Goal: Find specific page/section: Find specific page/section

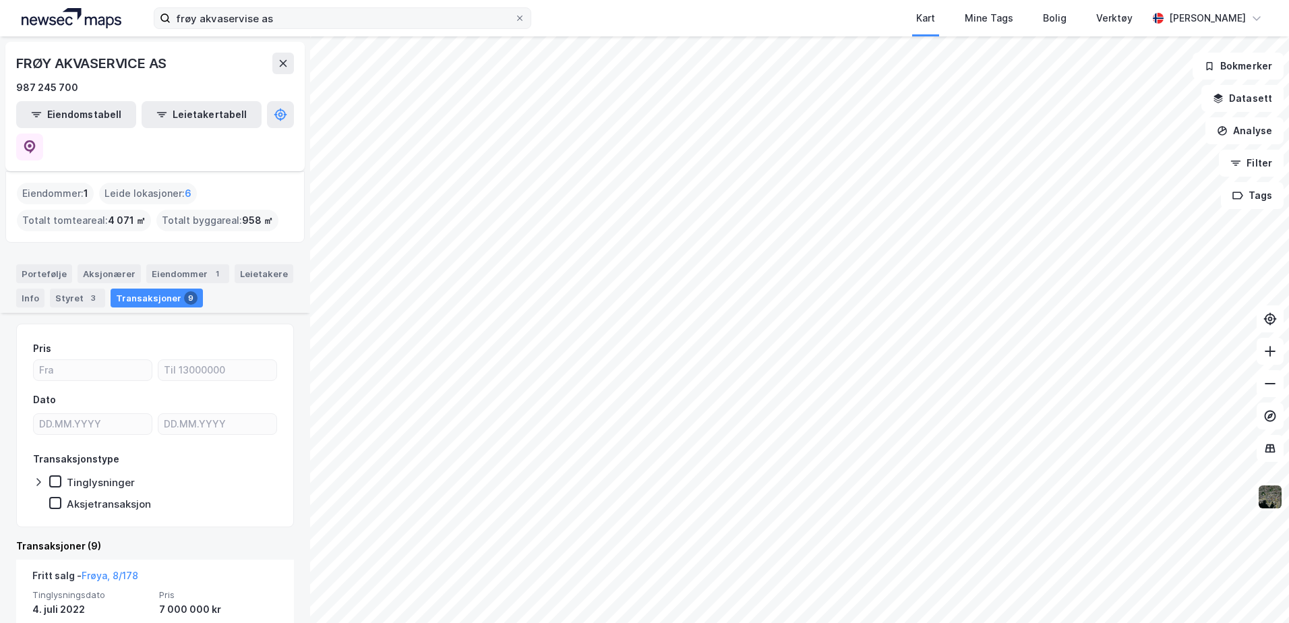
scroll to position [270, 0]
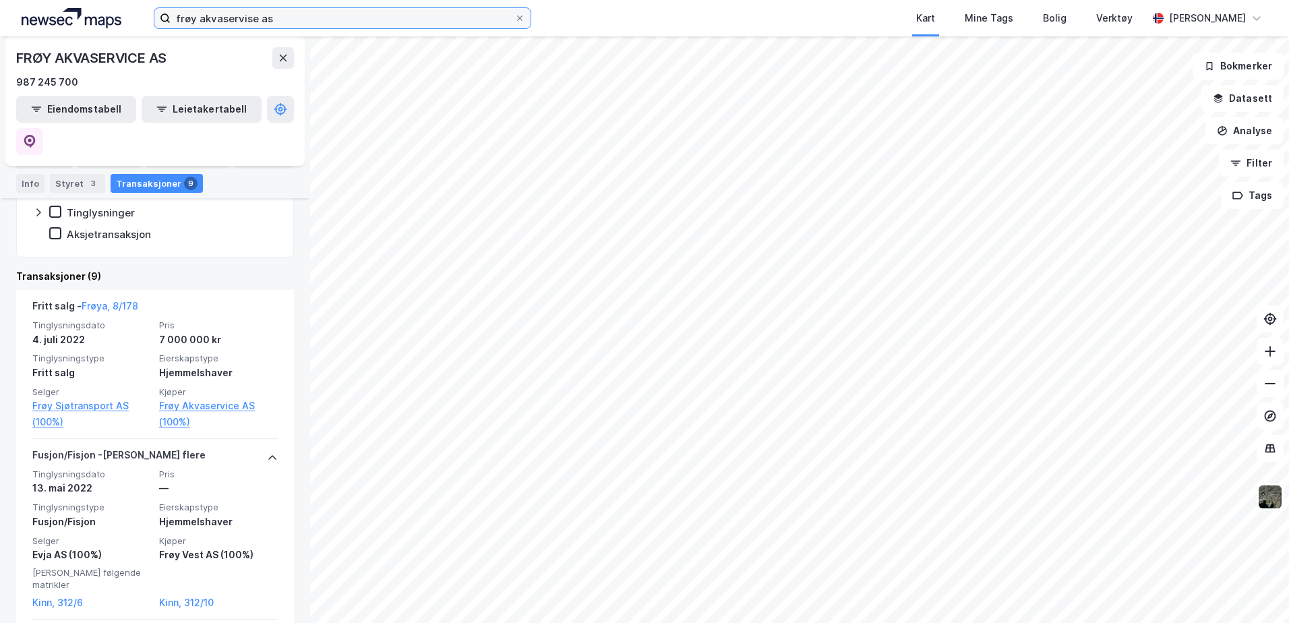
drag, startPoint x: 290, startPoint y: 13, endPoint x: 48, endPoint y: -7, distance: 243.5
click at [48, 0] on html "frøy akvaservise as Kart Mine Tags Bolig Verktøy [PERSON_NAME] FRØY AKVASERVICE…" at bounding box center [644, 311] width 1289 height 623
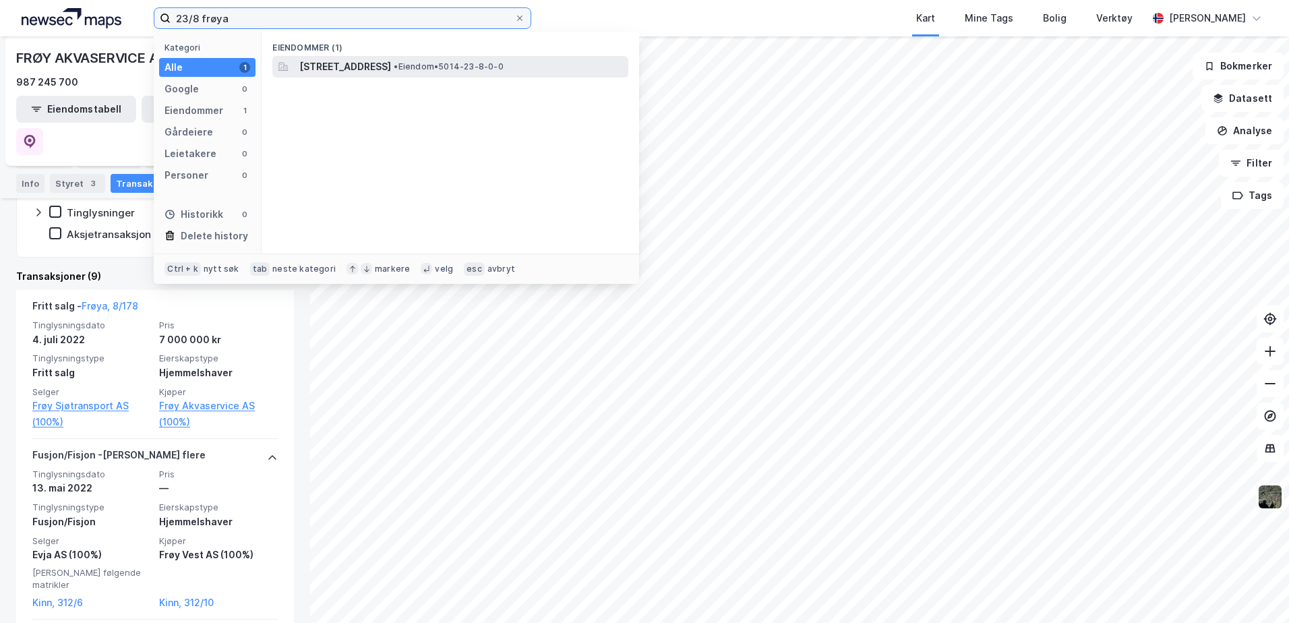
type input "23/8 frøya"
click at [391, 67] on span "[STREET_ADDRESS]" at bounding box center [345, 67] width 92 height 16
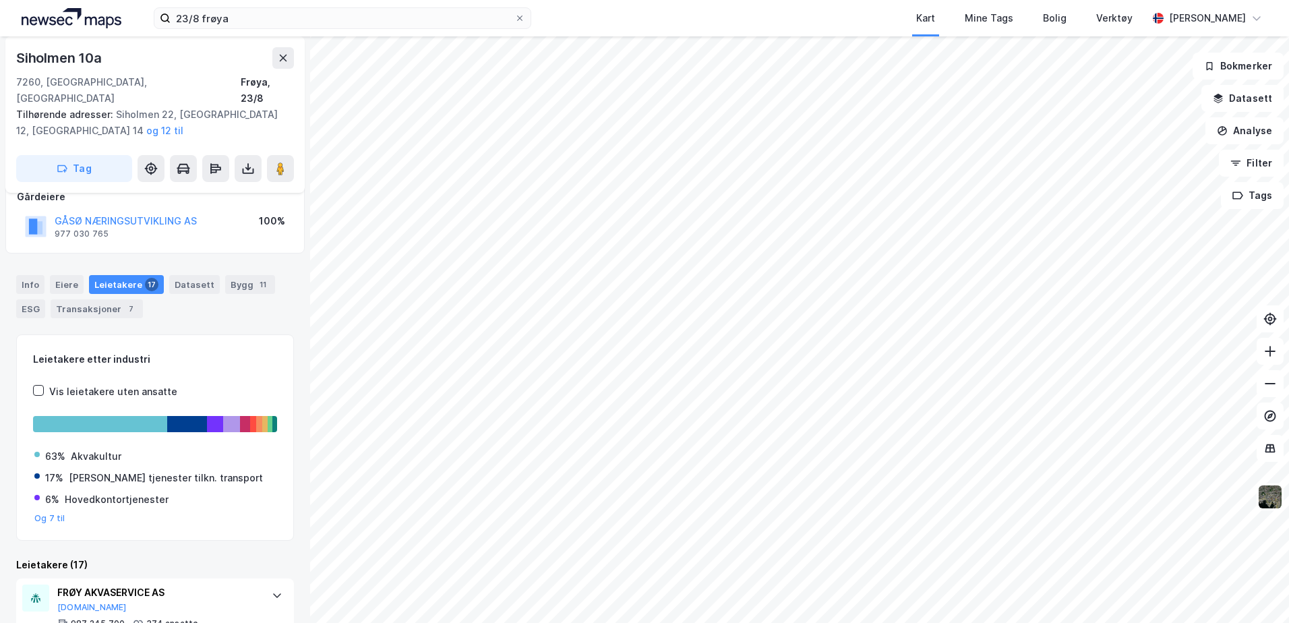
scroll to position [176, 0]
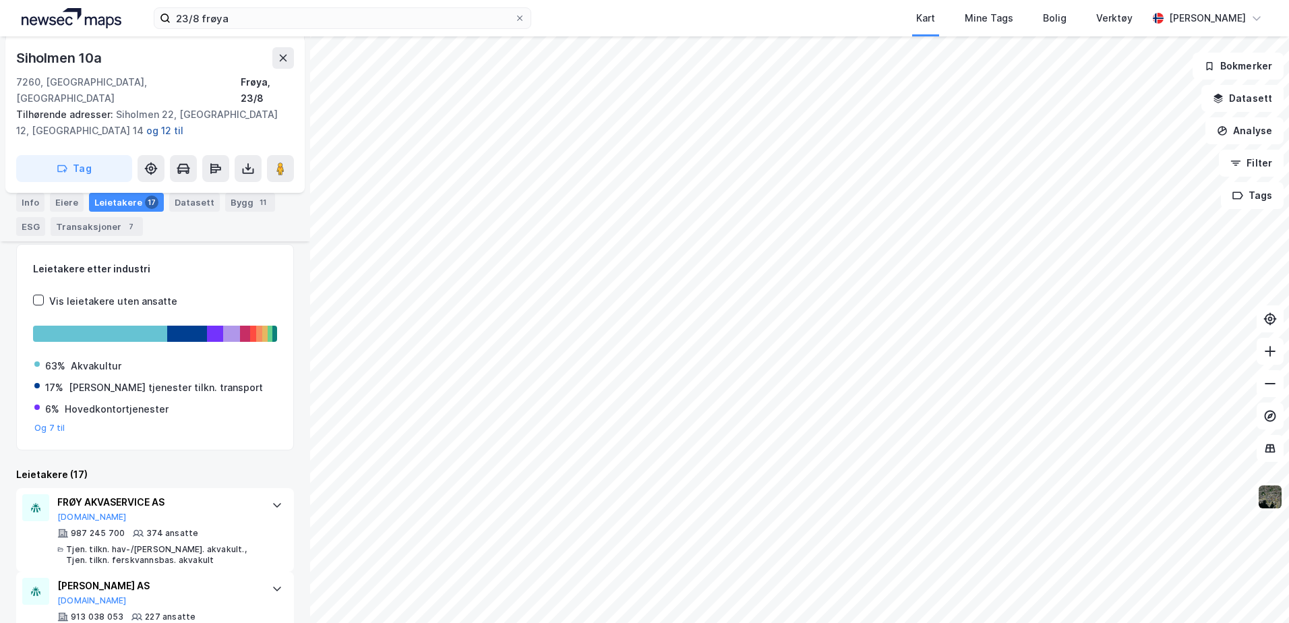
click at [0, 0] on button "og 12 til" at bounding box center [0, 0] width 0 height 0
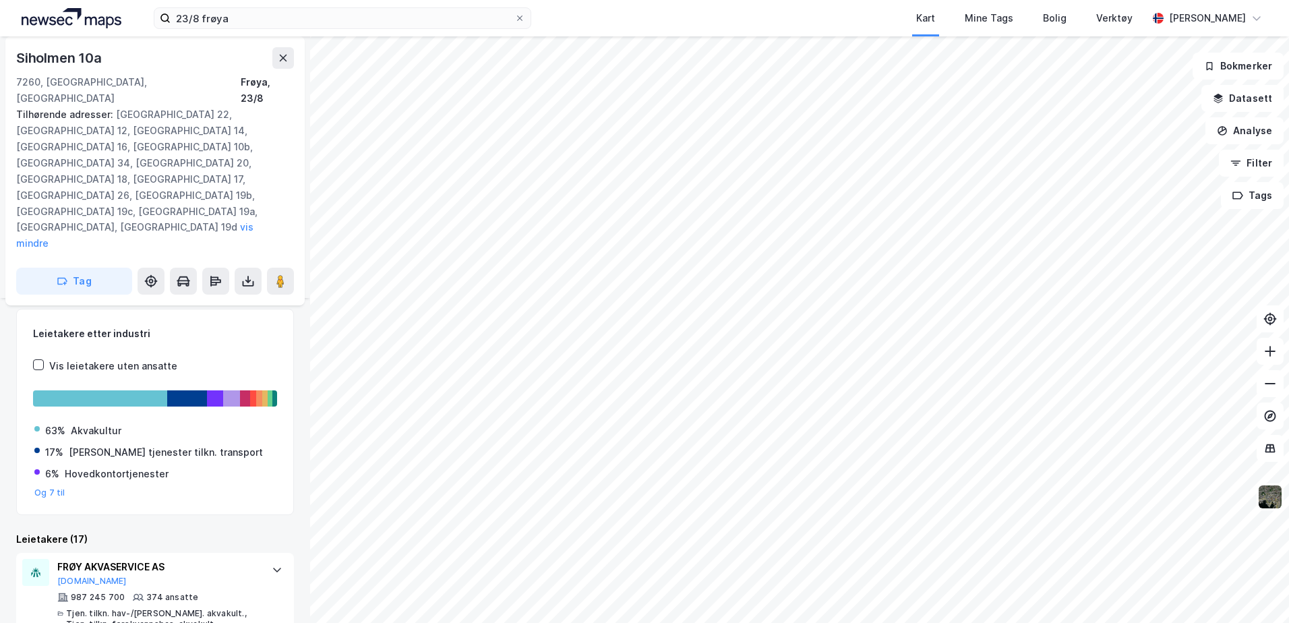
scroll to position [224, 0]
